Goal: Find specific page/section: Find specific page/section

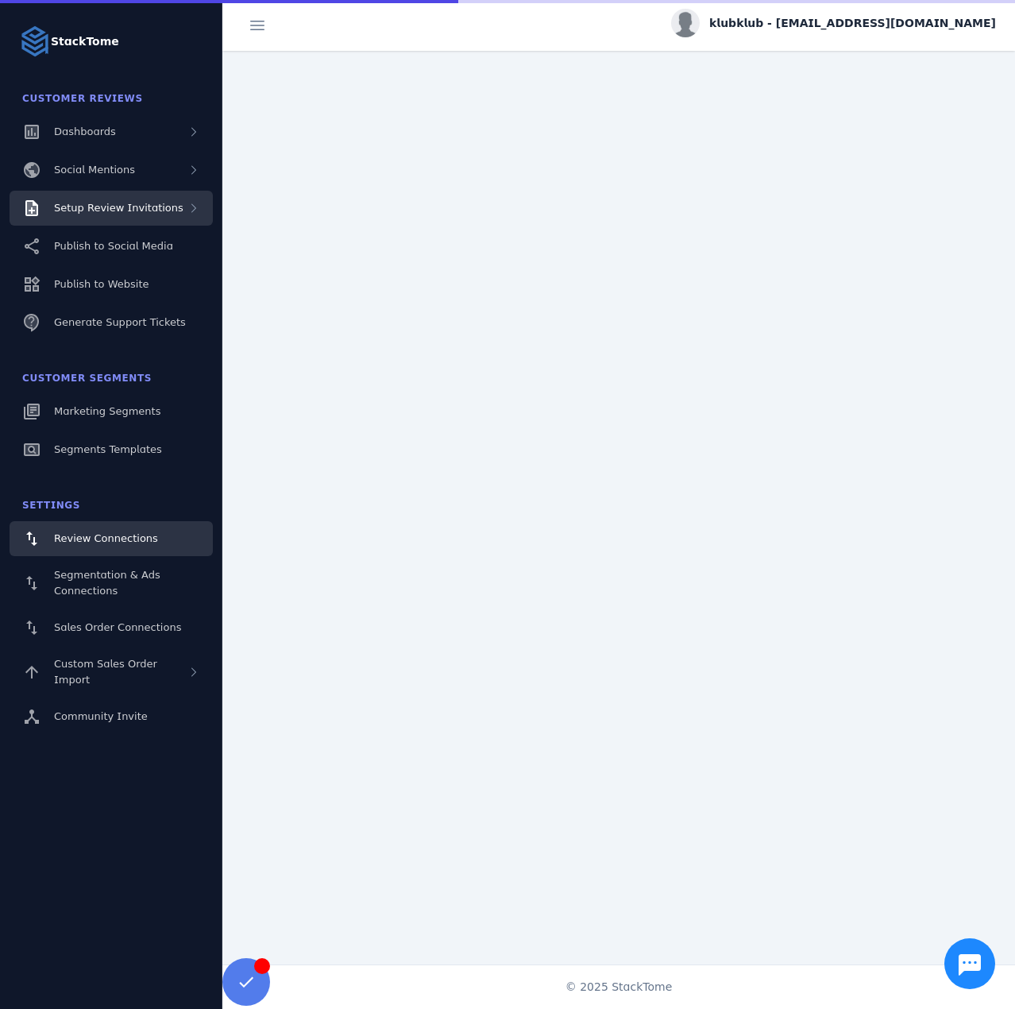
click at [167, 219] on div "Setup Review Invitations" at bounding box center [111, 208] width 203 height 35
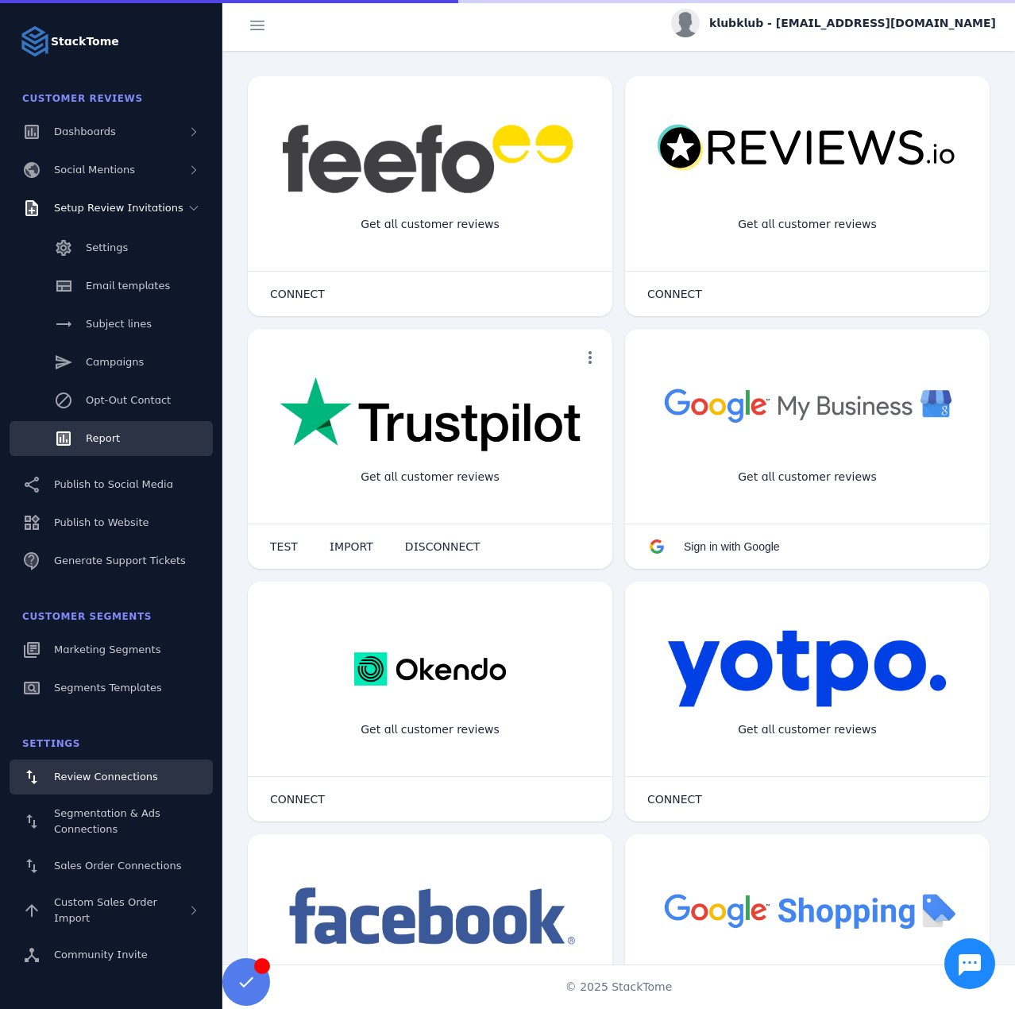
click at [145, 431] on link "Report" at bounding box center [111, 438] width 203 height 35
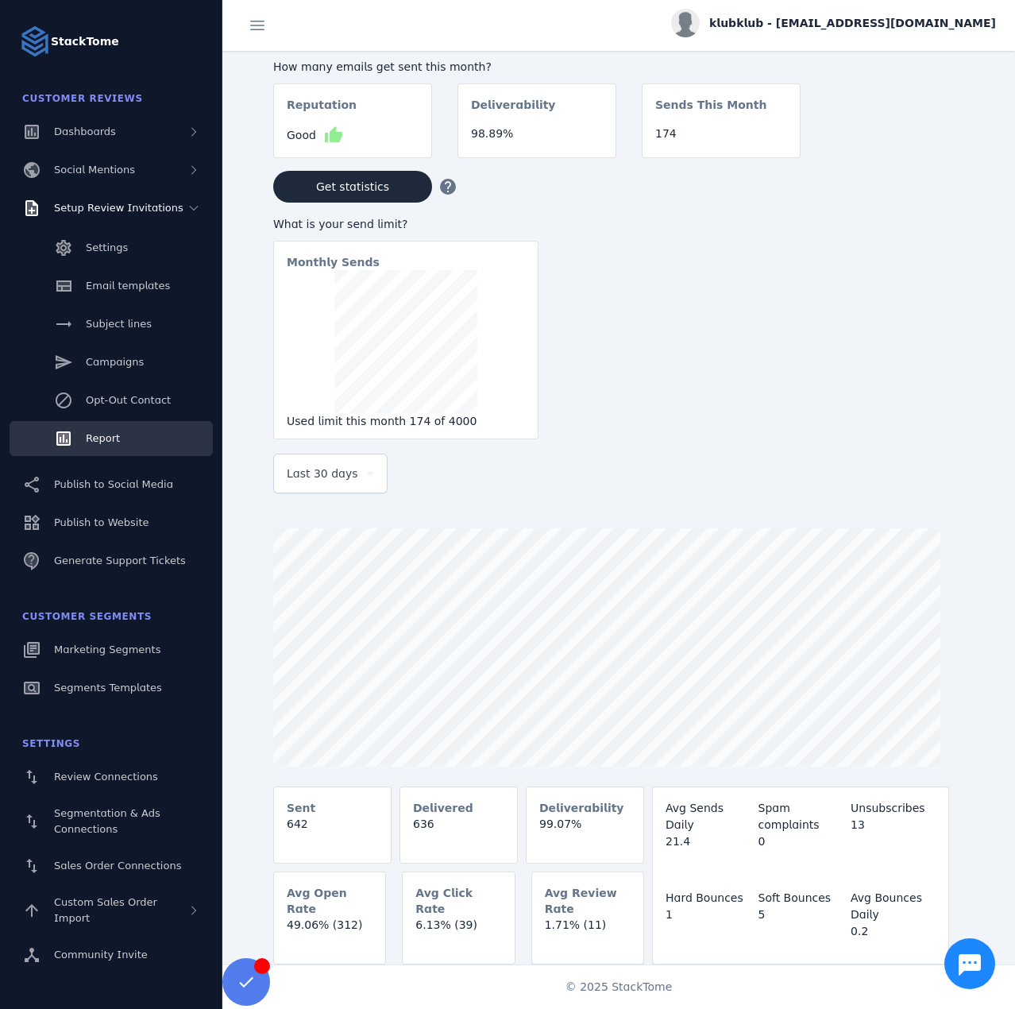
click at [339, 497] on div at bounding box center [330, 501] width 114 height 16
click at [330, 488] on div "Last 30 days" at bounding box center [330, 473] width 87 height 38
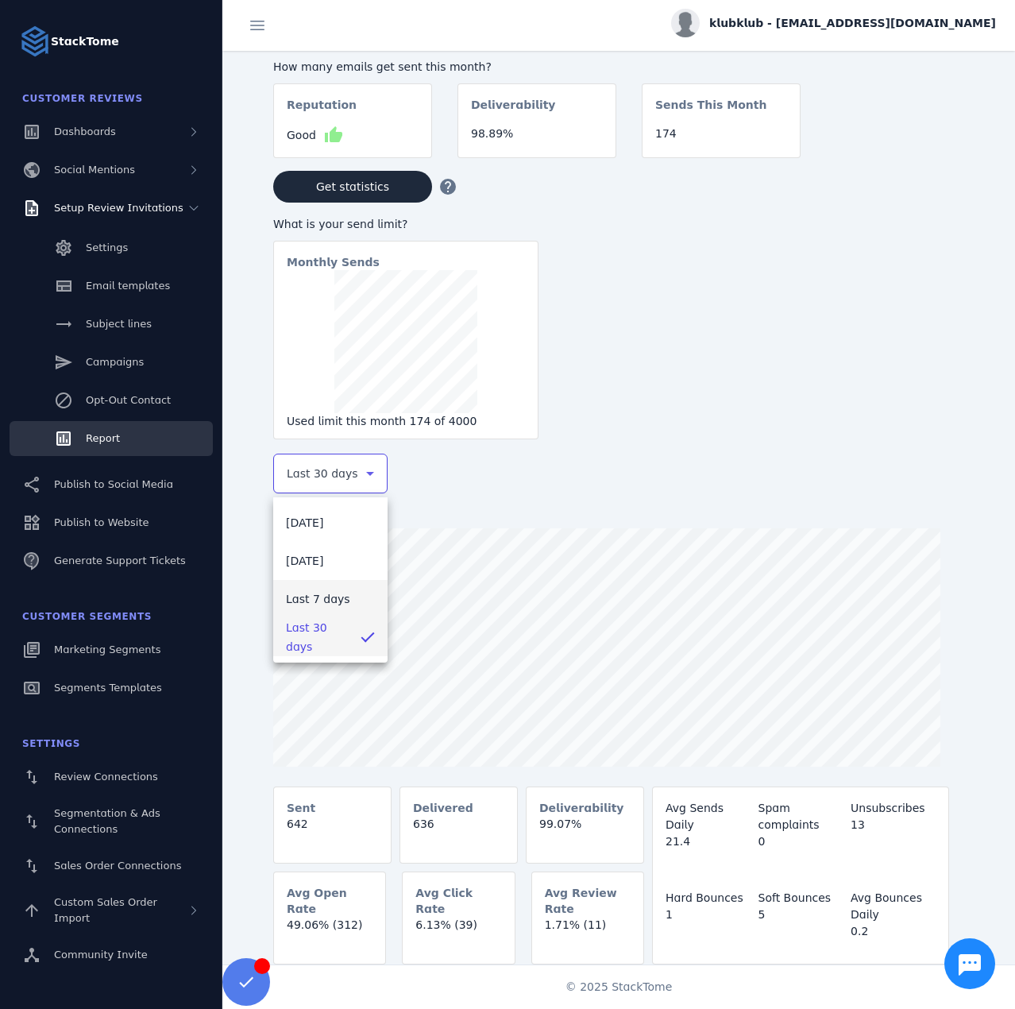
click at [336, 607] on span "Last 7 days" at bounding box center [318, 598] width 64 height 19
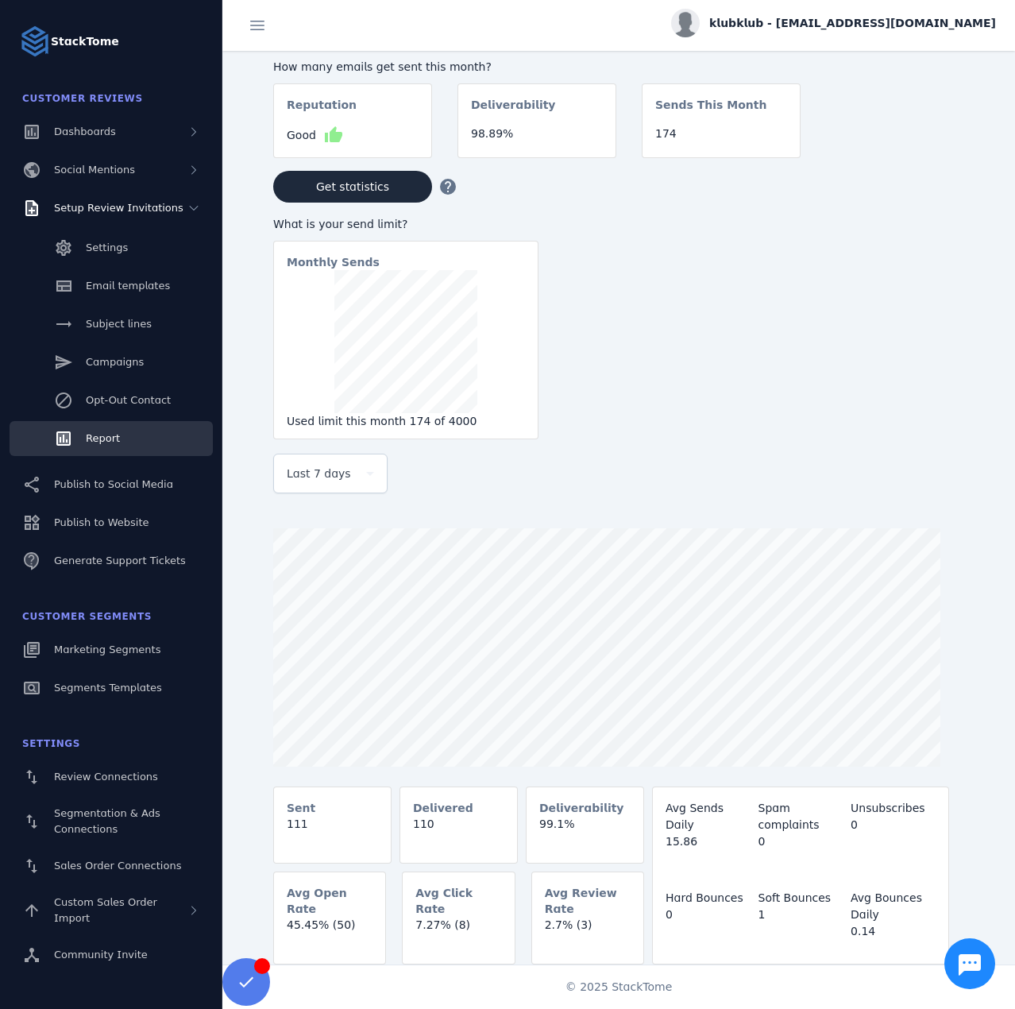
click at [841, 21] on span "klubklub - [EMAIL_ADDRESS][DOMAIN_NAME]" at bounding box center [852, 23] width 287 height 17
click at [934, 161] on span "Sign out" at bounding box center [946, 153] width 46 height 19
